Goal: Check status

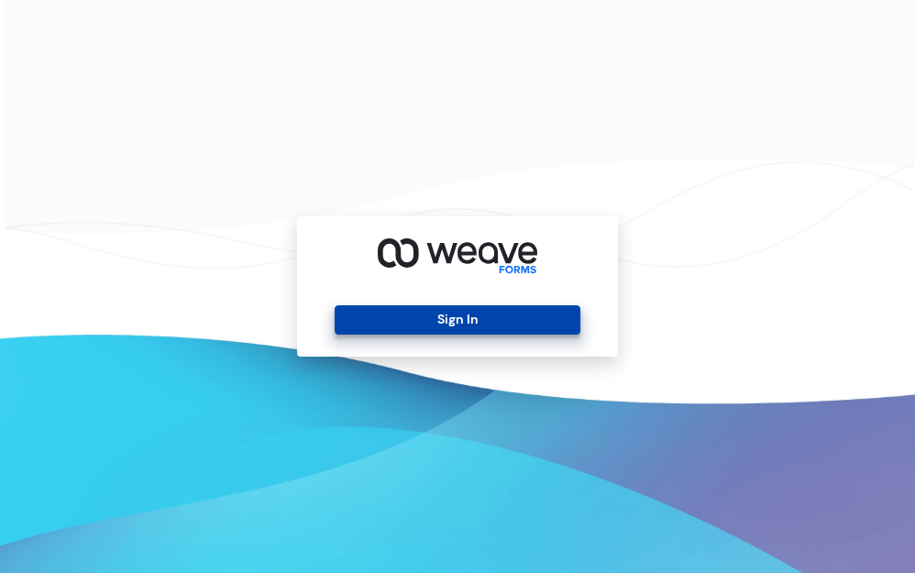
click at [462, 321] on button "Sign In" at bounding box center [457, 319] width 245 height 29
